Goal: Task Accomplishment & Management: Contribute content

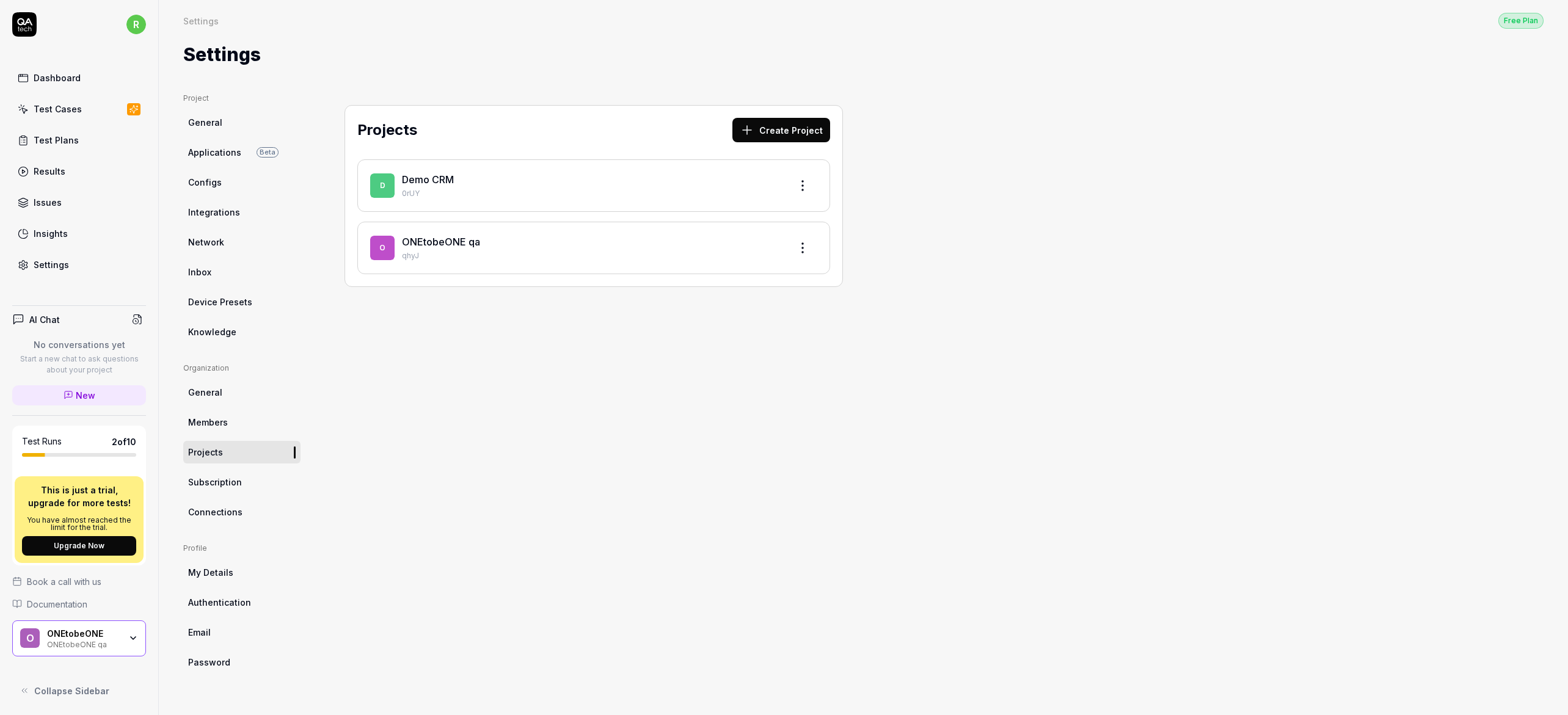
click at [421, 247] on link "ONEtobeONE qa" at bounding box center [441, 242] width 78 height 12
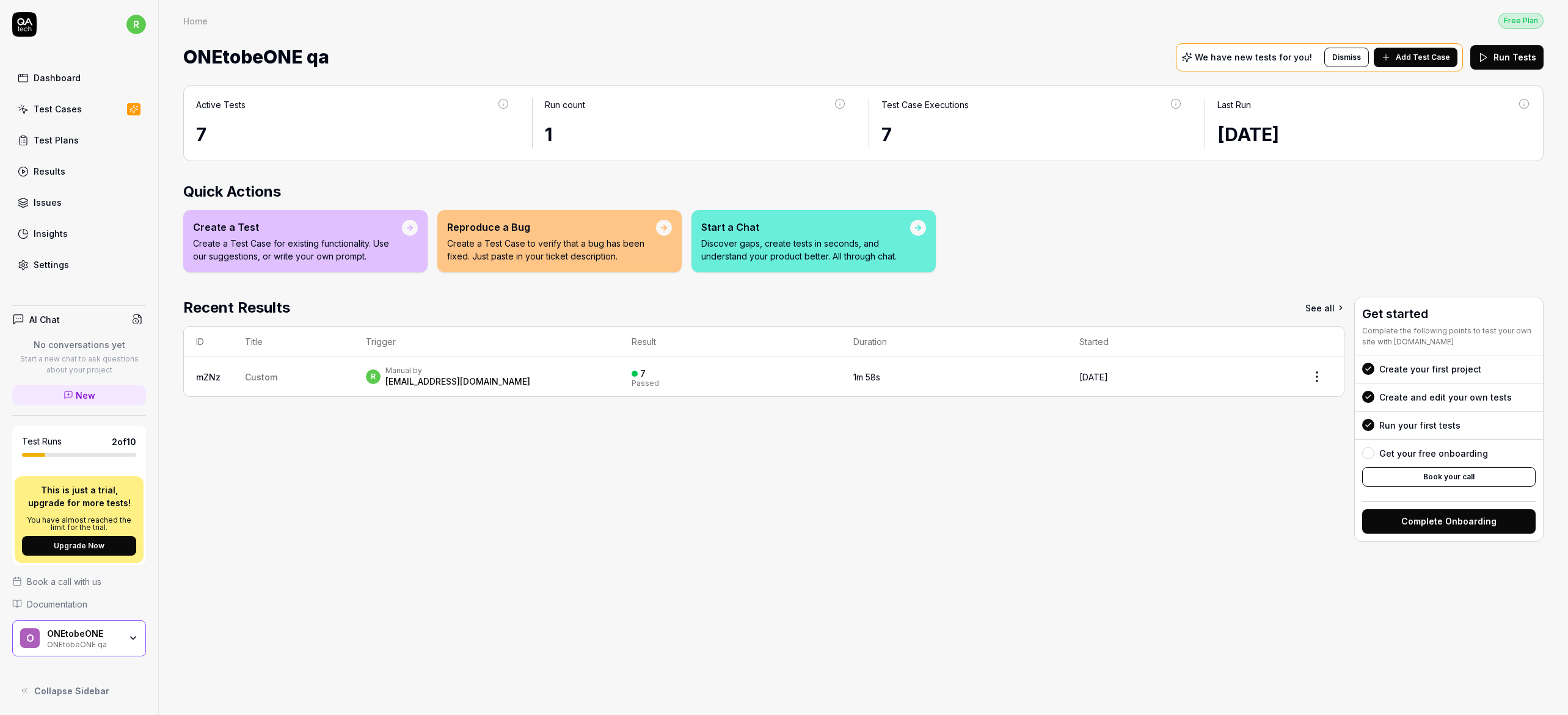
click at [65, 136] on div "Test Plans" at bounding box center [56, 139] width 45 height 13
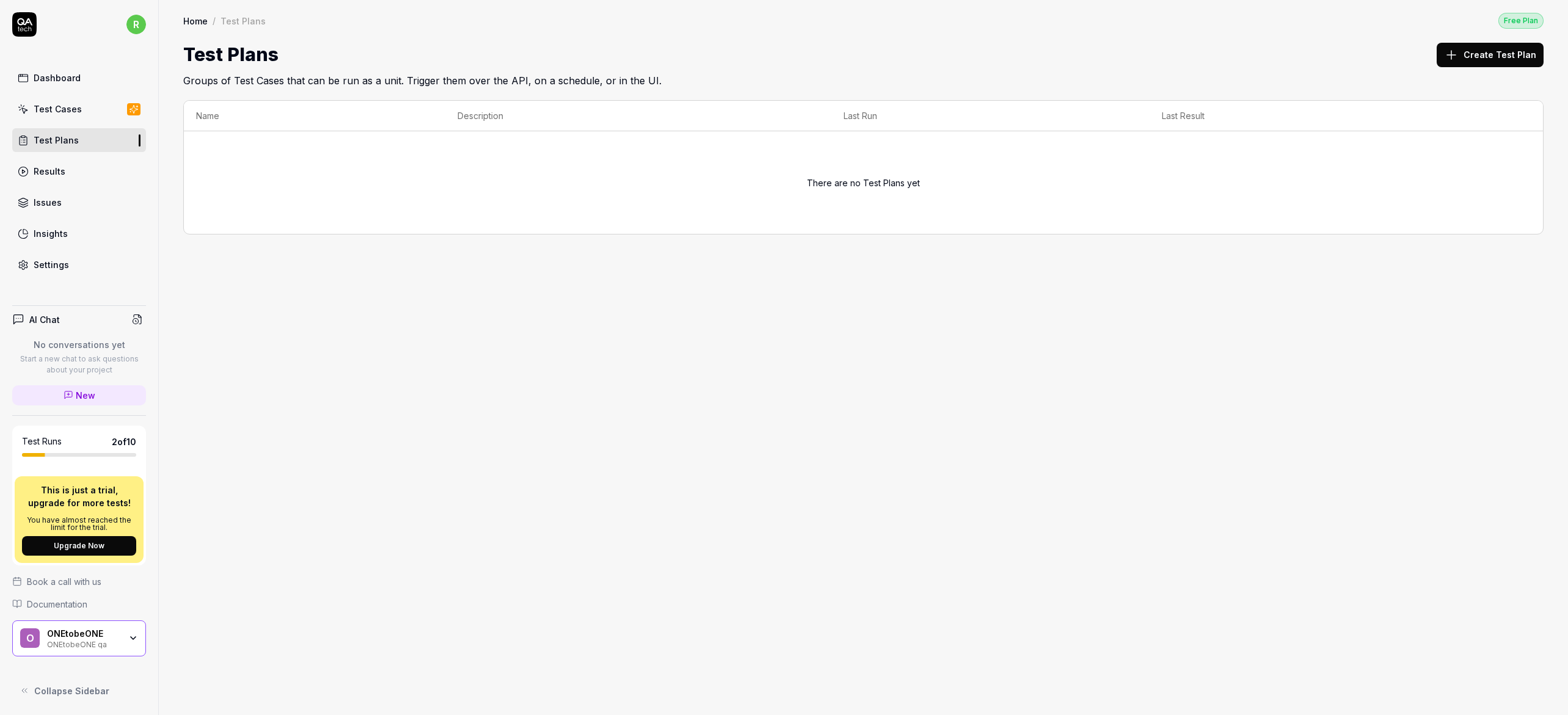
click at [66, 114] on div "Test Cases" at bounding box center [57, 108] width 48 height 13
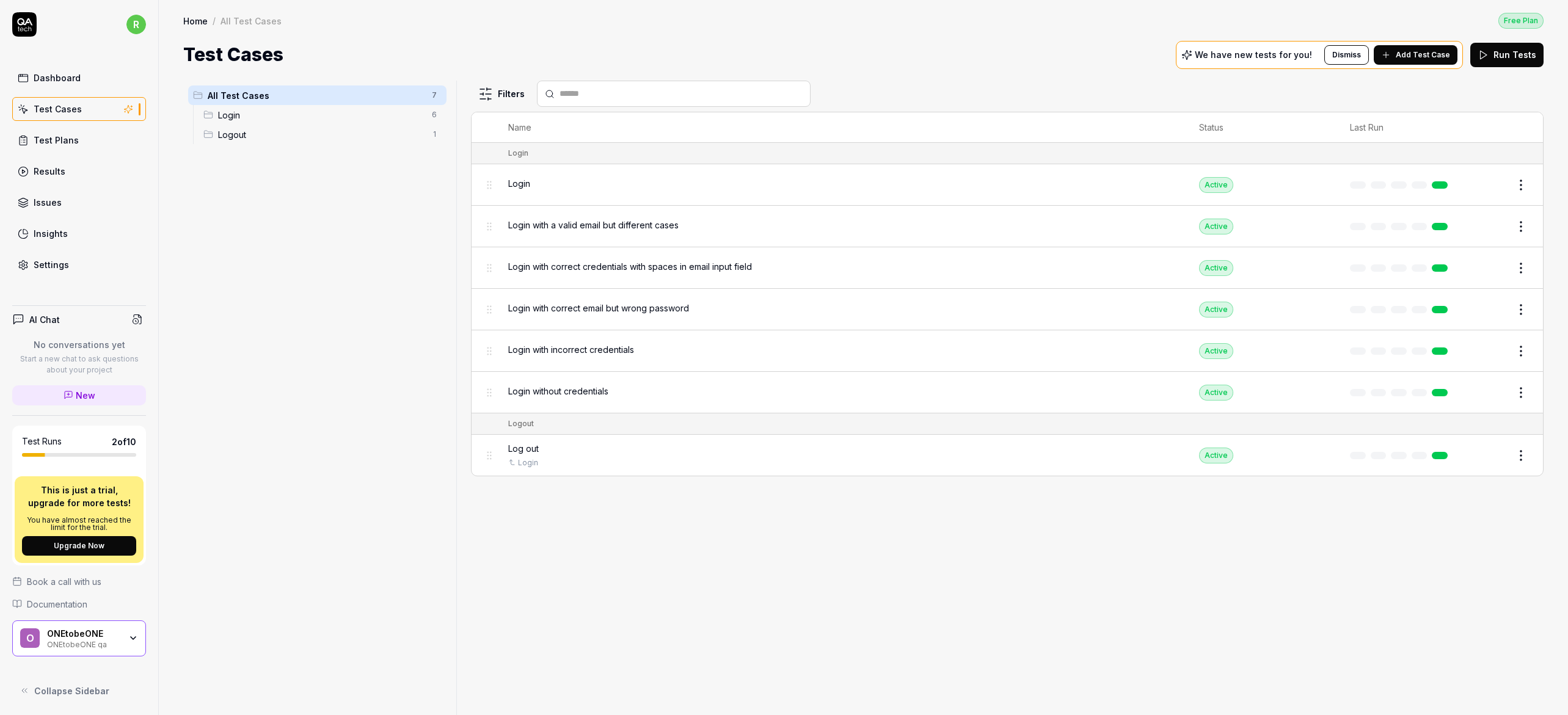
click at [1416, 53] on span "Add Test Case" at bounding box center [1423, 55] width 54 height 11
